Goal: Transaction & Acquisition: Purchase product/service

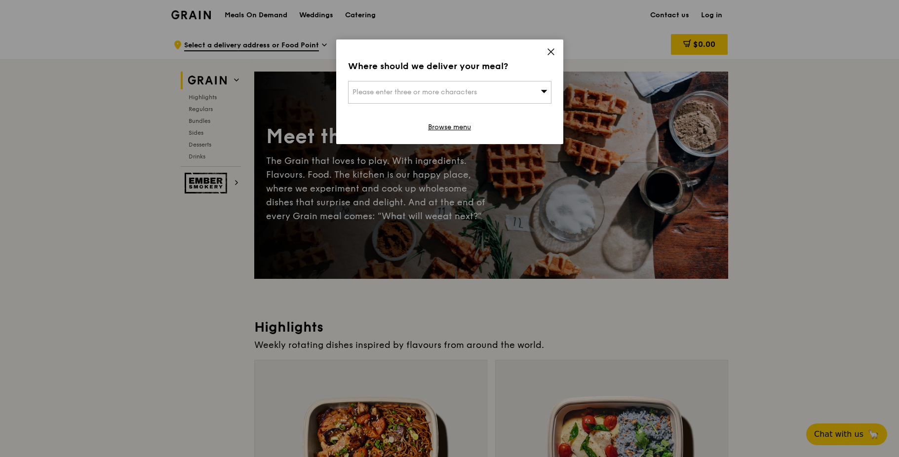
click at [540, 90] on icon at bounding box center [543, 90] width 7 height 7
type input "mbf"
click at [547, 52] on icon at bounding box center [550, 51] width 9 height 9
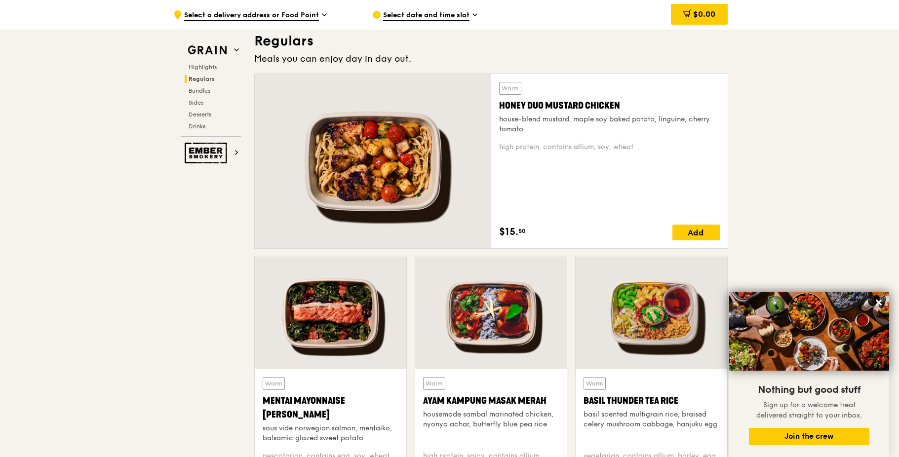
scroll to position [700, 0]
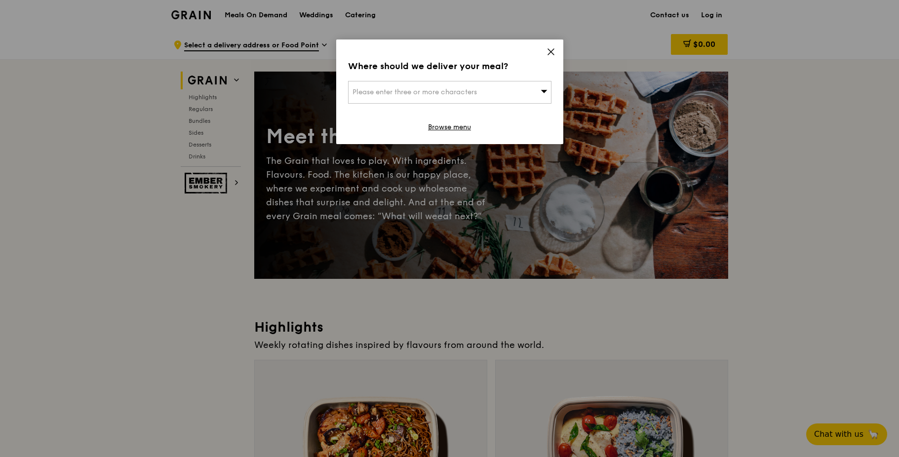
click at [547, 50] on icon at bounding box center [550, 51] width 9 height 9
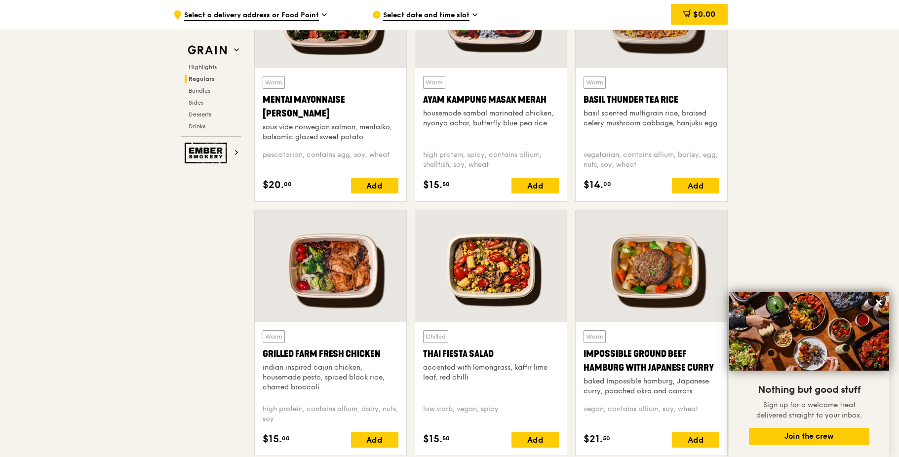
scroll to position [865, 0]
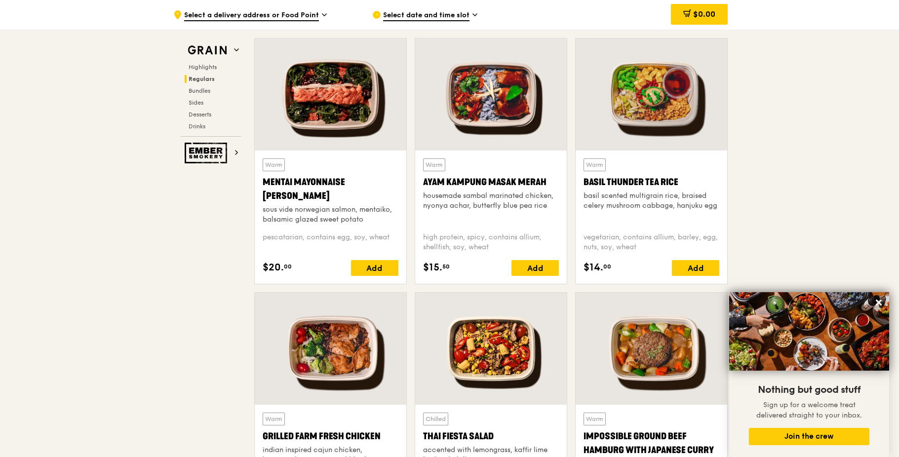
drag, startPoint x: 297, startPoint y: 196, endPoint x: 261, endPoint y: 185, distance: 37.9
click at [261, 185] on div "Warm Mentai Mayonnaise Aburi Salmon sous vide norwegian salmon, mentaiko, balsa…" at bounding box center [331, 217] width 152 height 133
copy div "Mentai Mayonnaise [PERSON_NAME]"
